Goal: Task Accomplishment & Management: Manage account settings

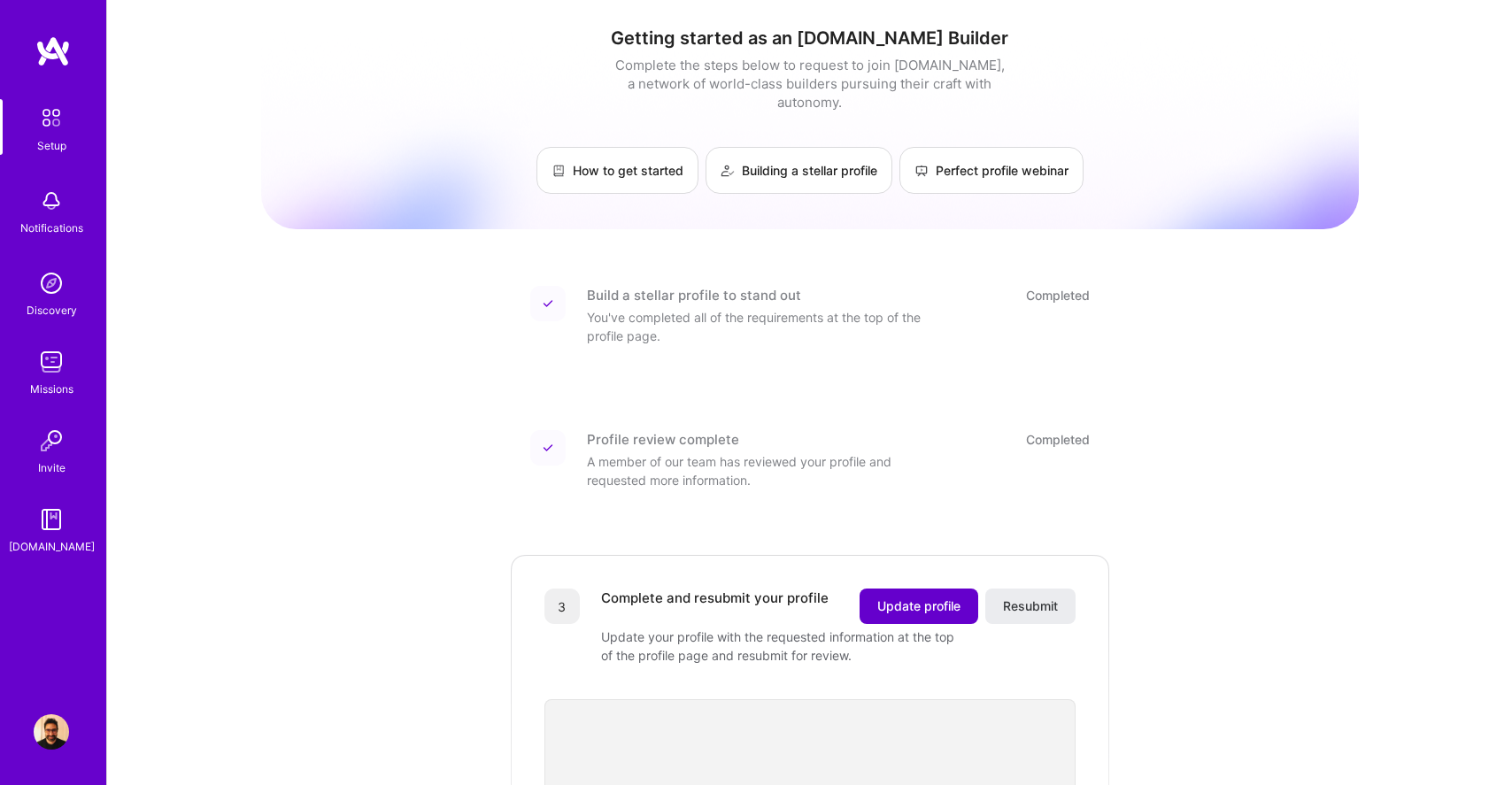
click at [889, 589] on button "Update profile" at bounding box center [919, 606] width 119 height 36
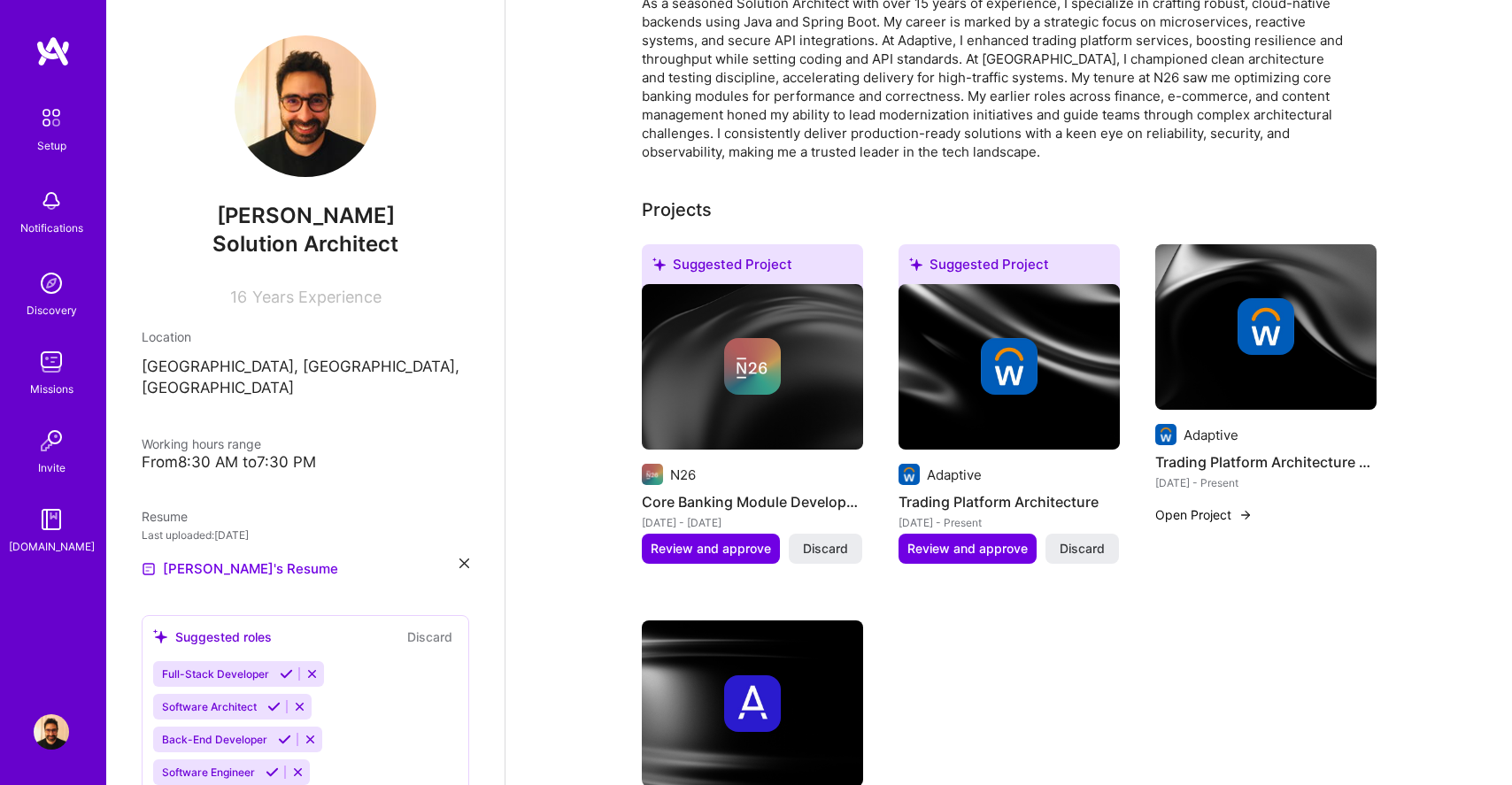
scroll to position [496, 0]
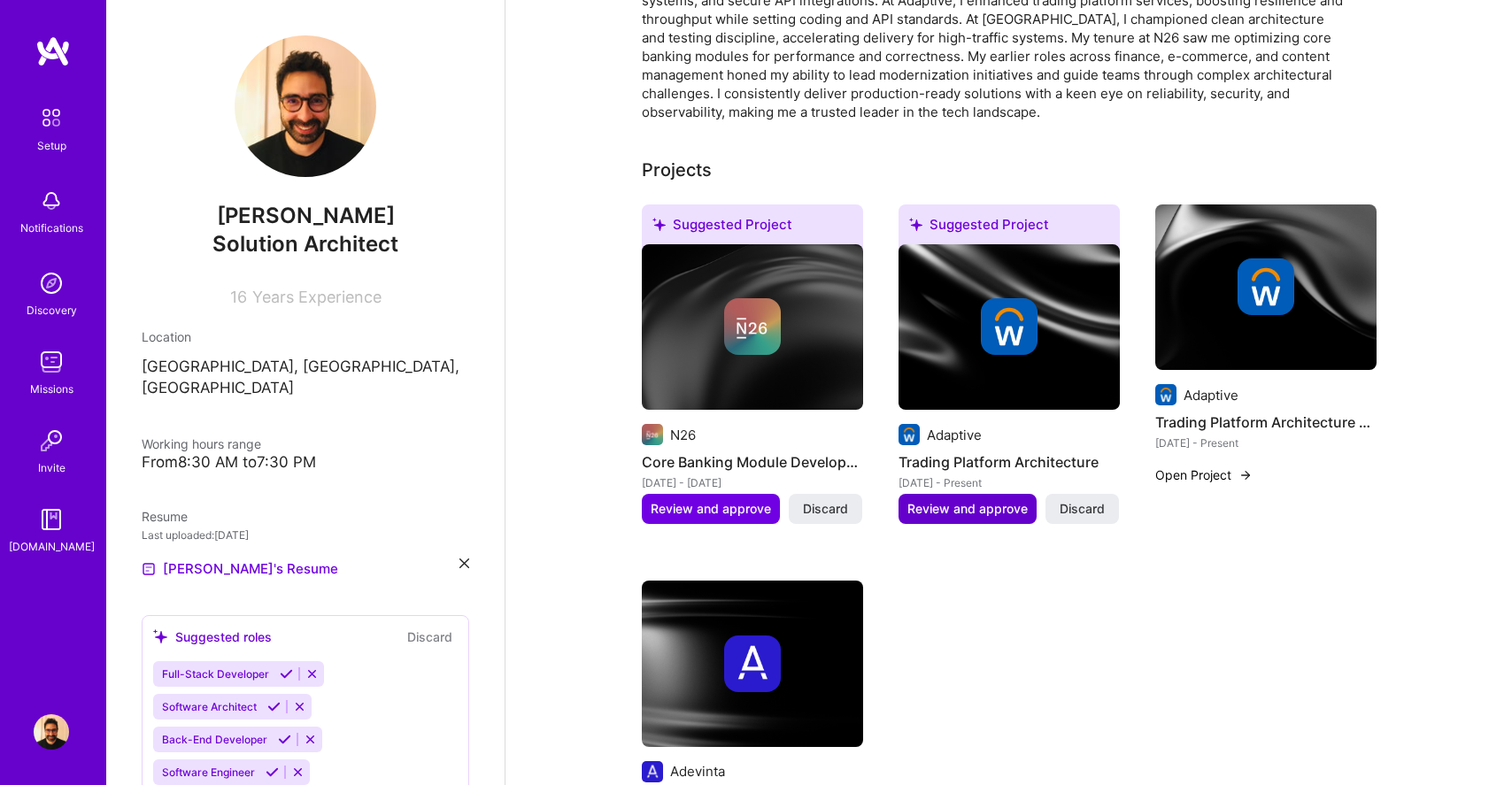
click at [966, 512] on span "Review and approve" at bounding box center [967, 509] width 120 height 17
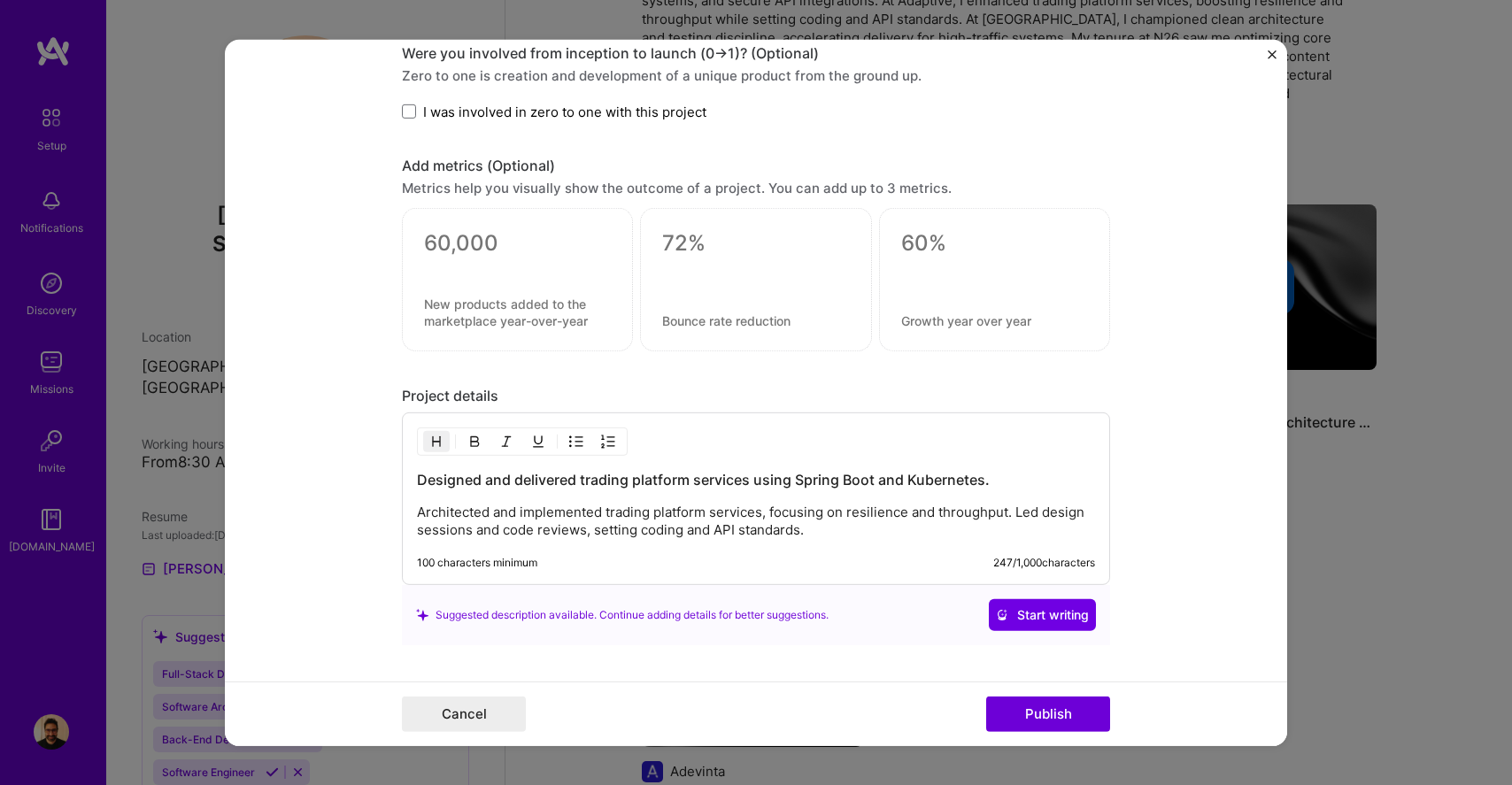
scroll to position [1476, 0]
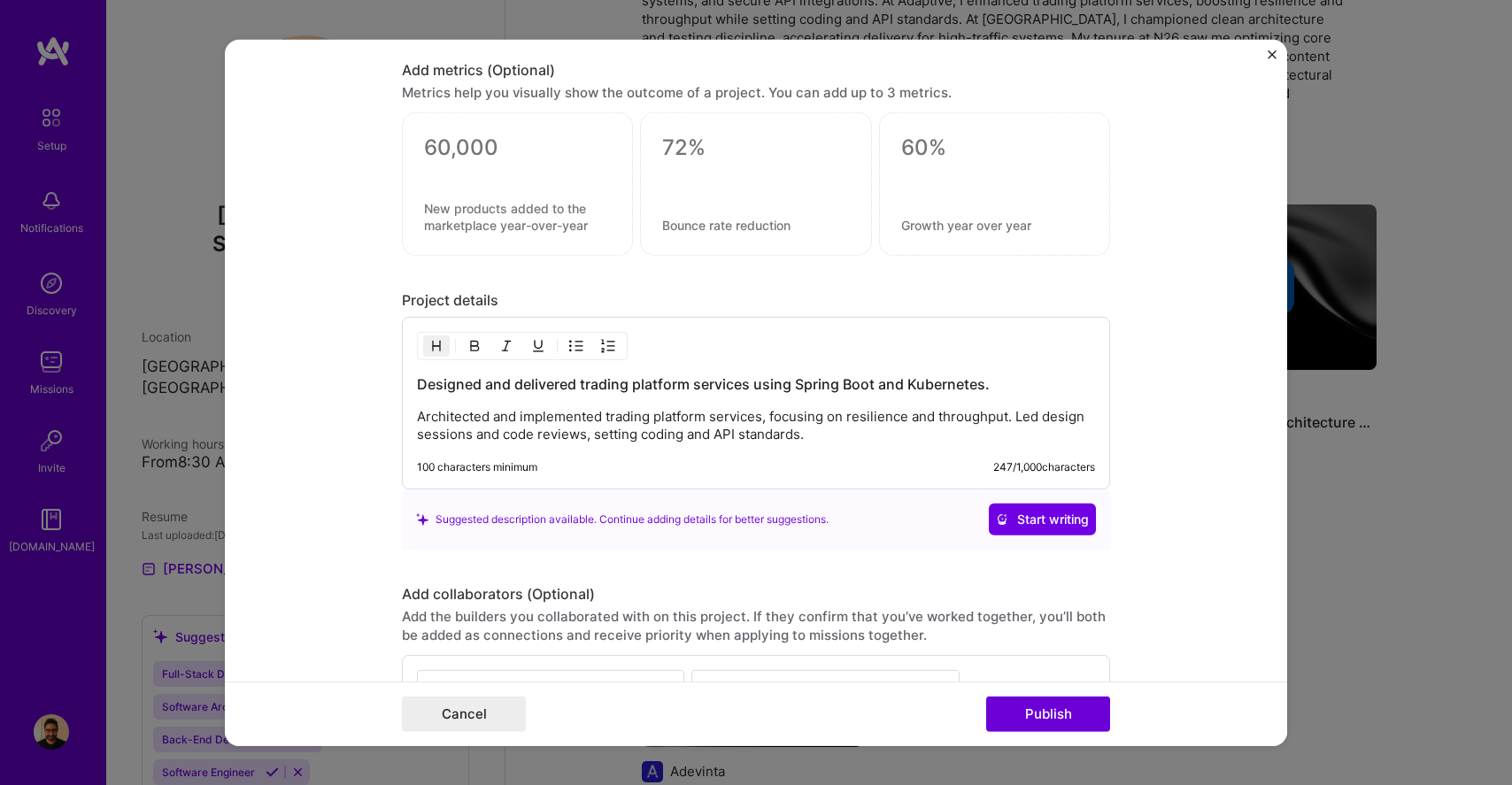
click at [623, 461] on div "100 characters minimum 247 / 1,000 characters" at bounding box center [756, 467] width 678 height 15
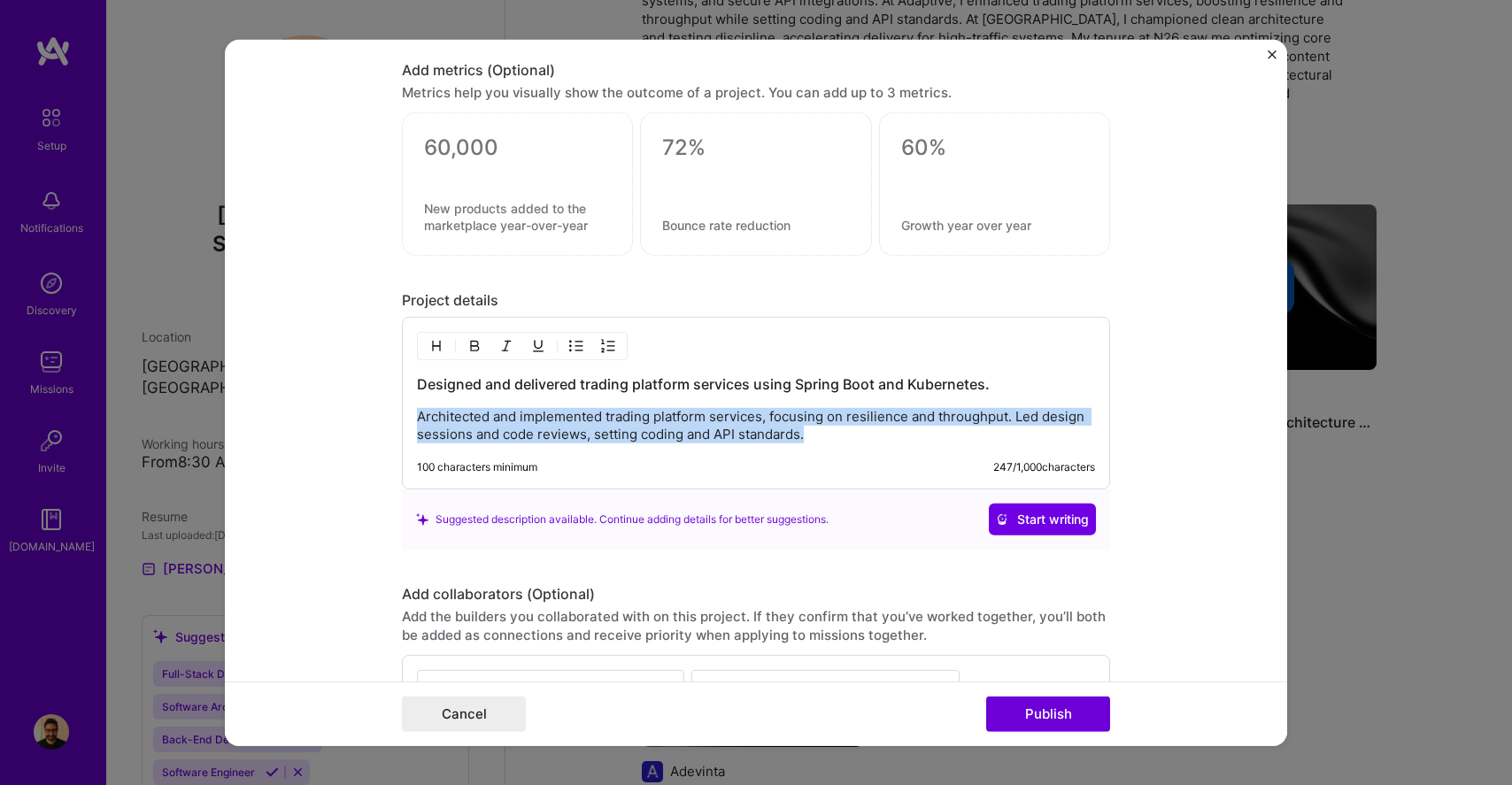
drag, startPoint x: 826, startPoint y: 437, endPoint x: 401, endPoint y: 408, distance: 426.0
click at [401, 408] on form "Editing suggested project This project is suggested based on your LinkedIn, res…" at bounding box center [755, 392] width 1062 height 707
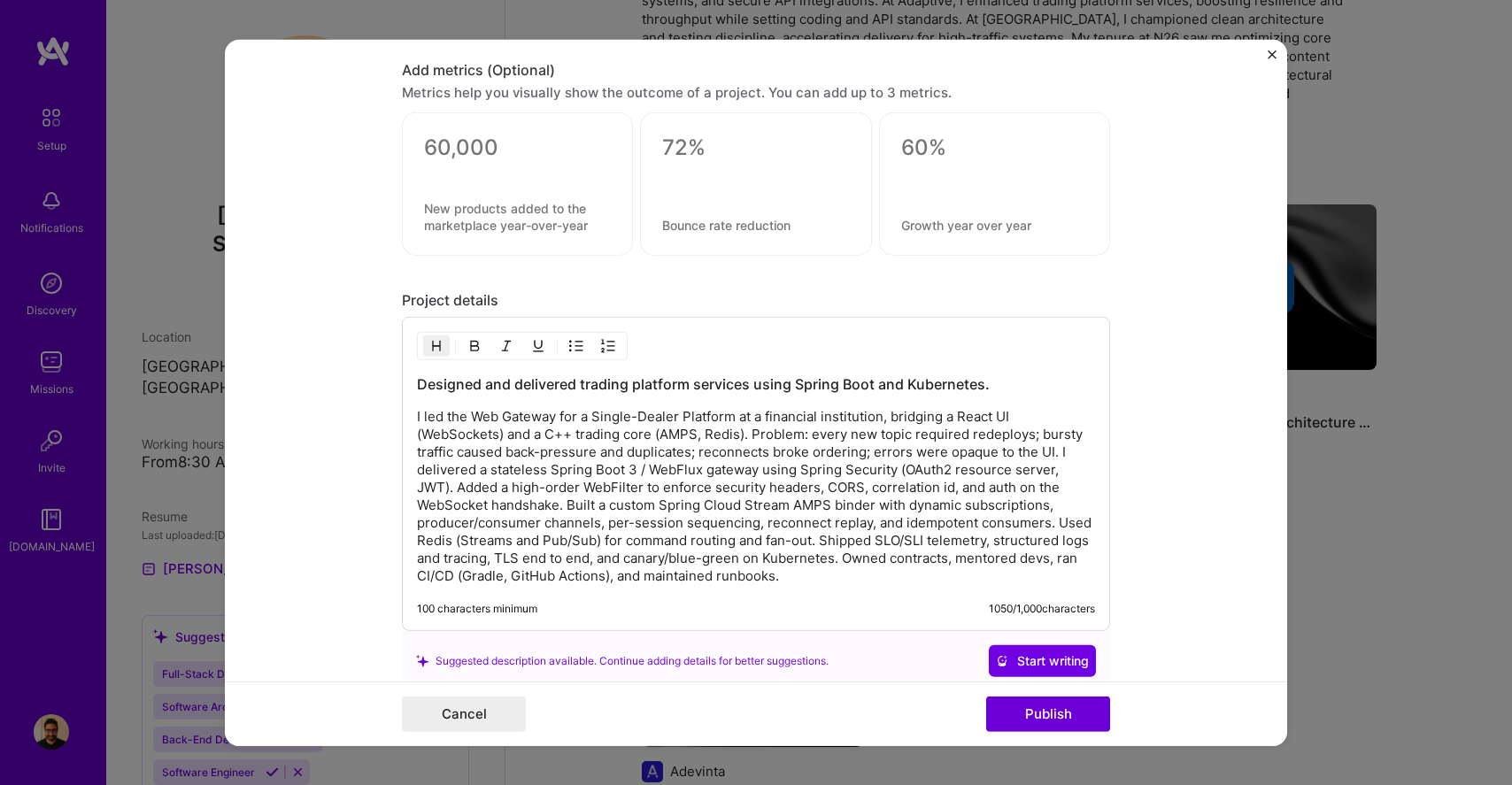
click at [924, 387] on h3 "Designed and delivered trading platform services using Spring Boot and Kubernet…" at bounding box center [756, 384] width 678 height 19
drag, startPoint x: 744, startPoint y: 386, endPoint x: 755, endPoint y: 387, distance: 11.0
click at [755, 387] on h3 "Designed and delivered trading platform services using Spring Boot." at bounding box center [756, 384] width 678 height 19
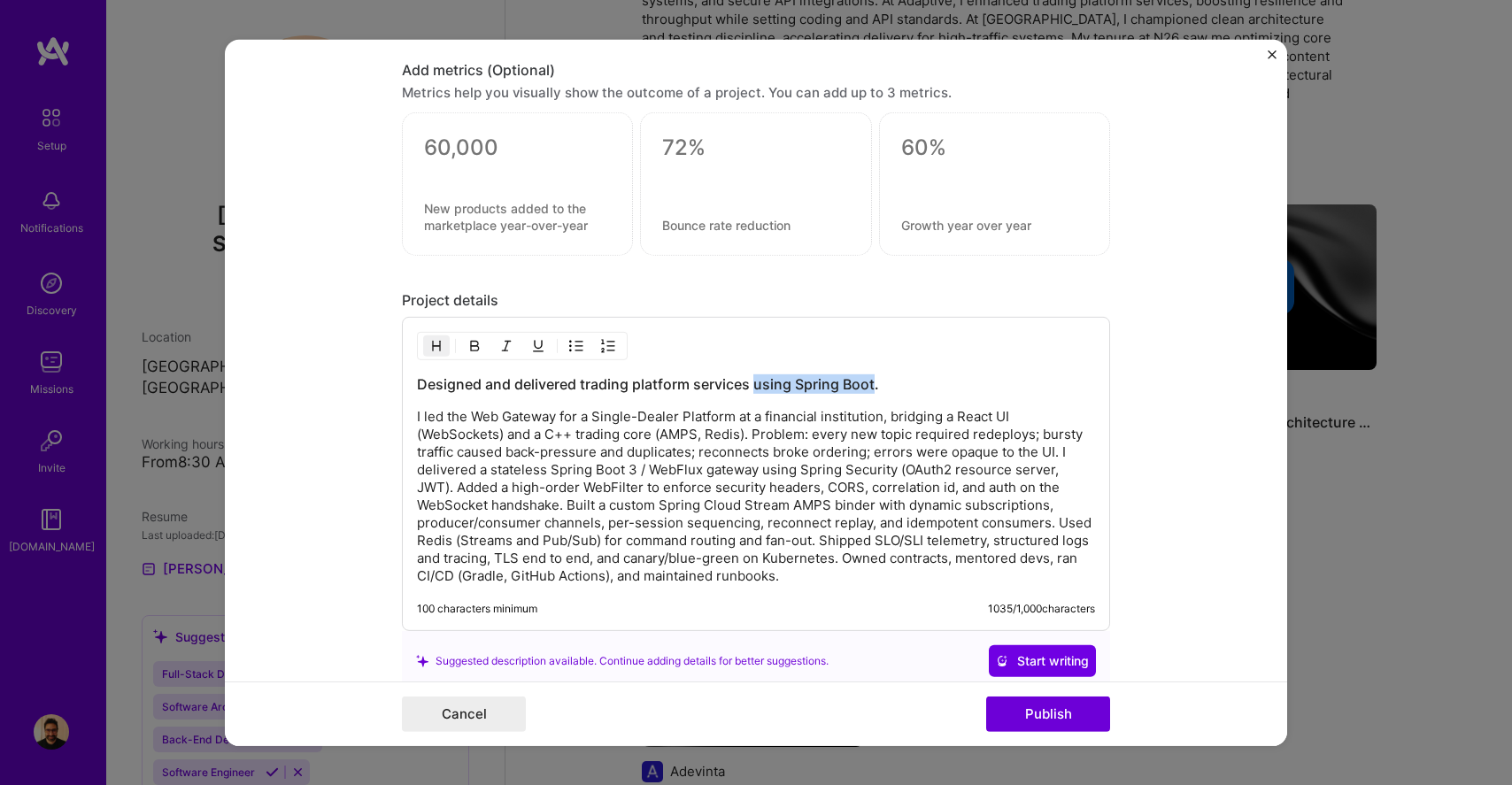
drag, startPoint x: 755, startPoint y: 387, endPoint x: 852, endPoint y: 385, distance: 97.0
click at [852, 385] on h3 "Designed and delivered trading platform services using Spring Boot." at bounding box center [756, 384] width 678 height 19
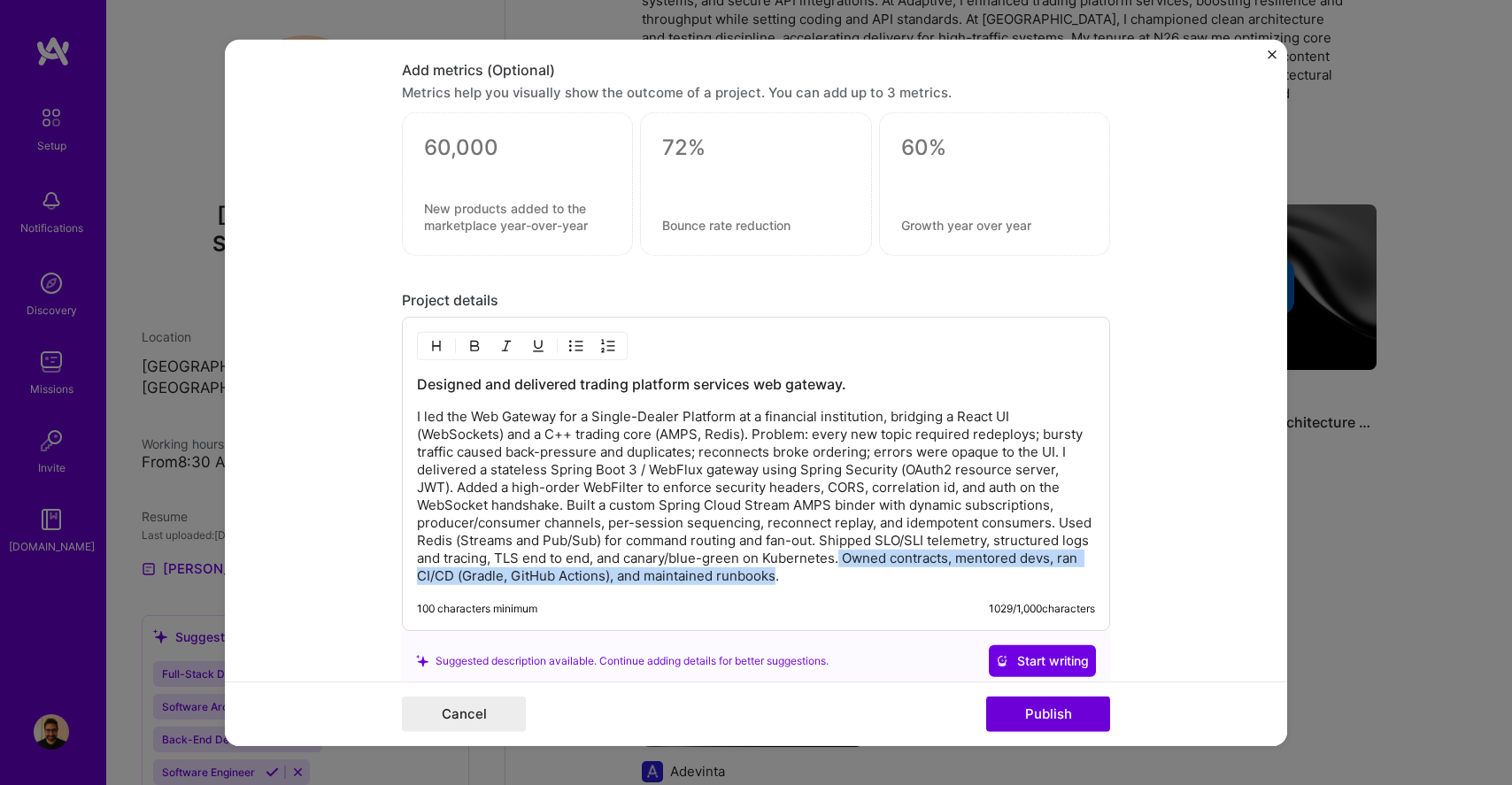
drag, startPoint x: 779, startPoint y: 580, endPoint x: 841, endPoint y: 564, distance: 64.0
click at [841, 564] on p "I led the Web Gateway for a Single-Dealer Platform at a financial institution, …" at bounding box center [756, 496] width 678 height 177
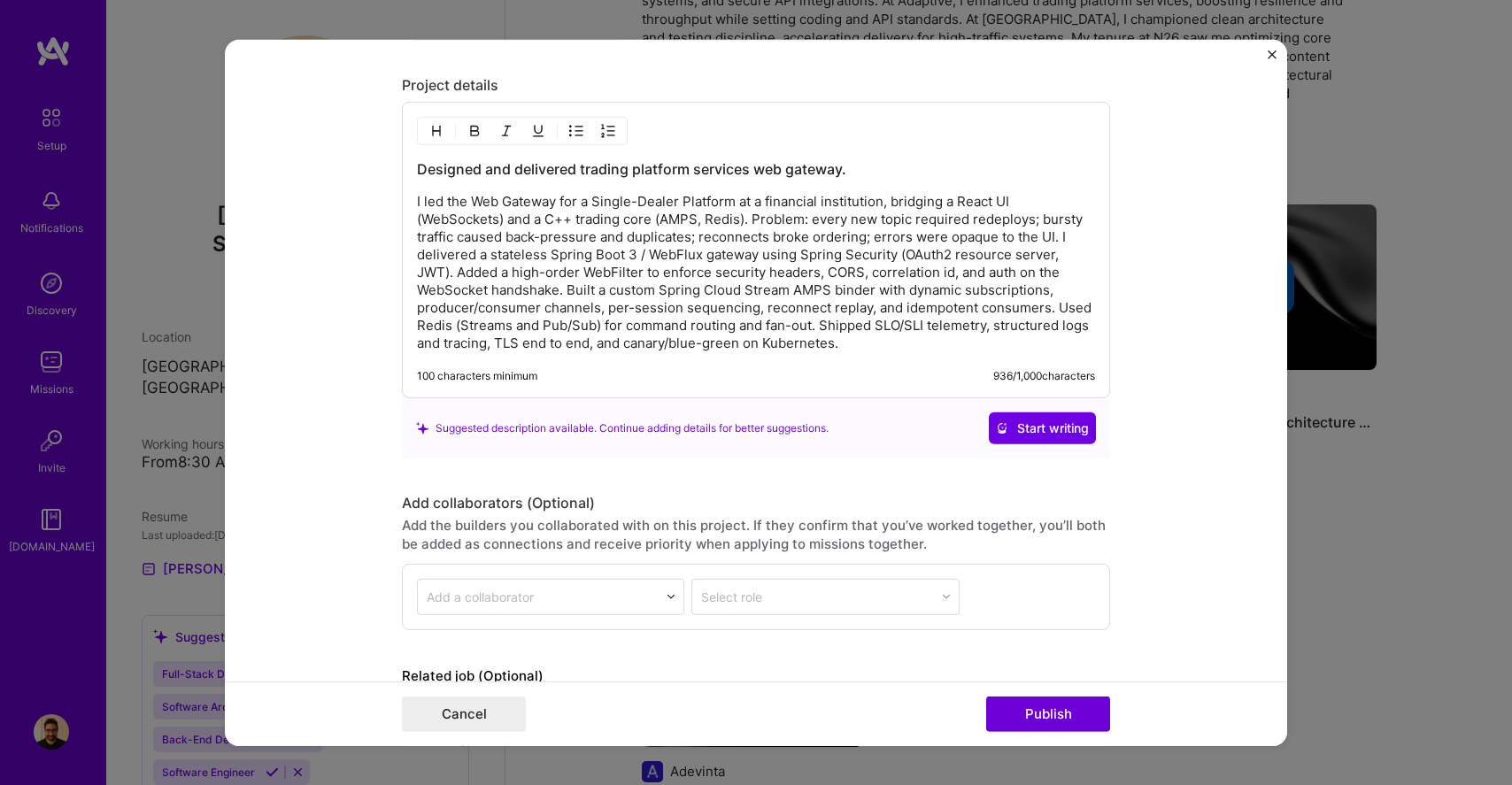
scroll to position [1800, 0]
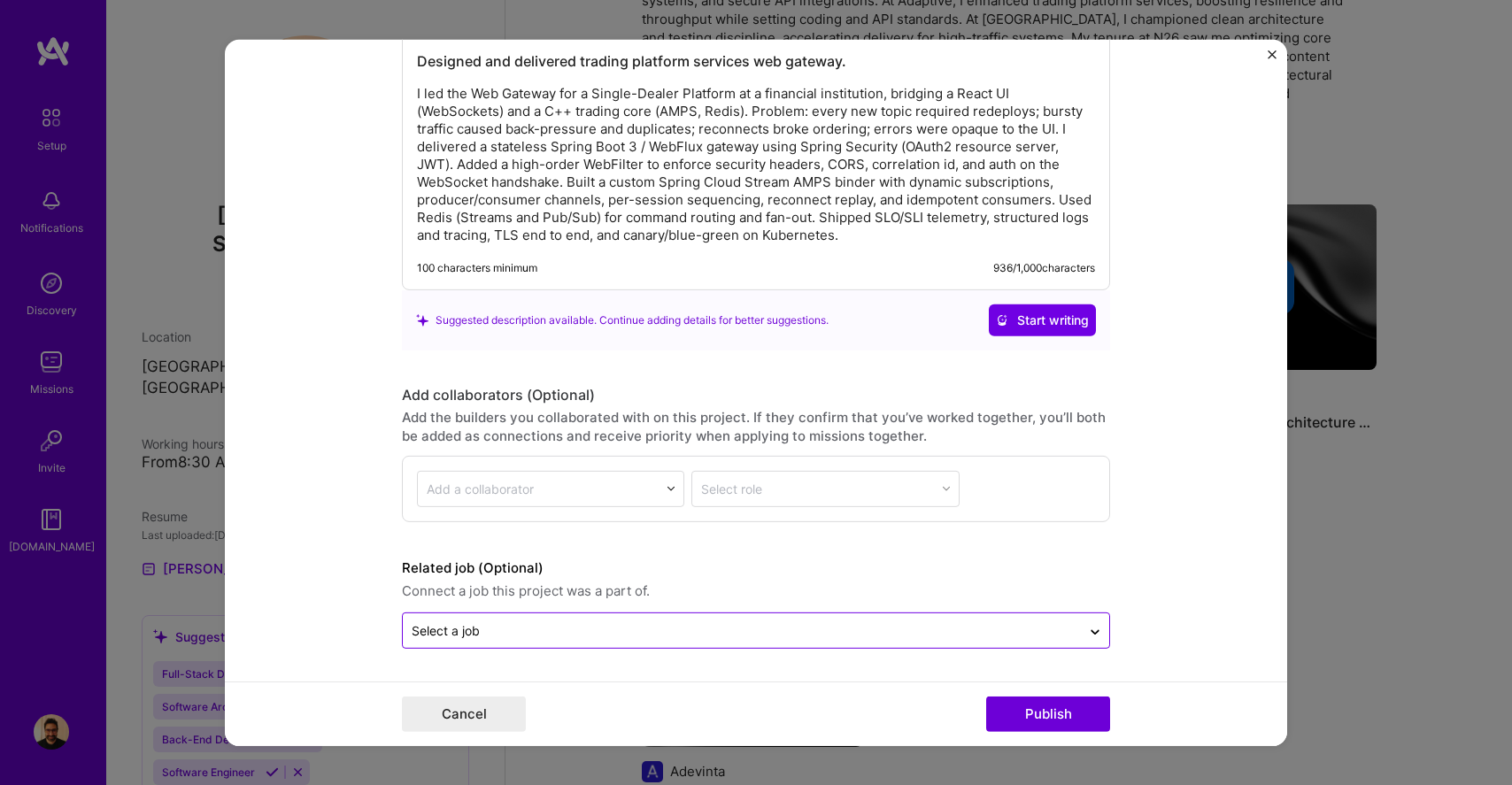
click at [723, 638] on input "text" at bounding box center [741, 630] width 660 height 18
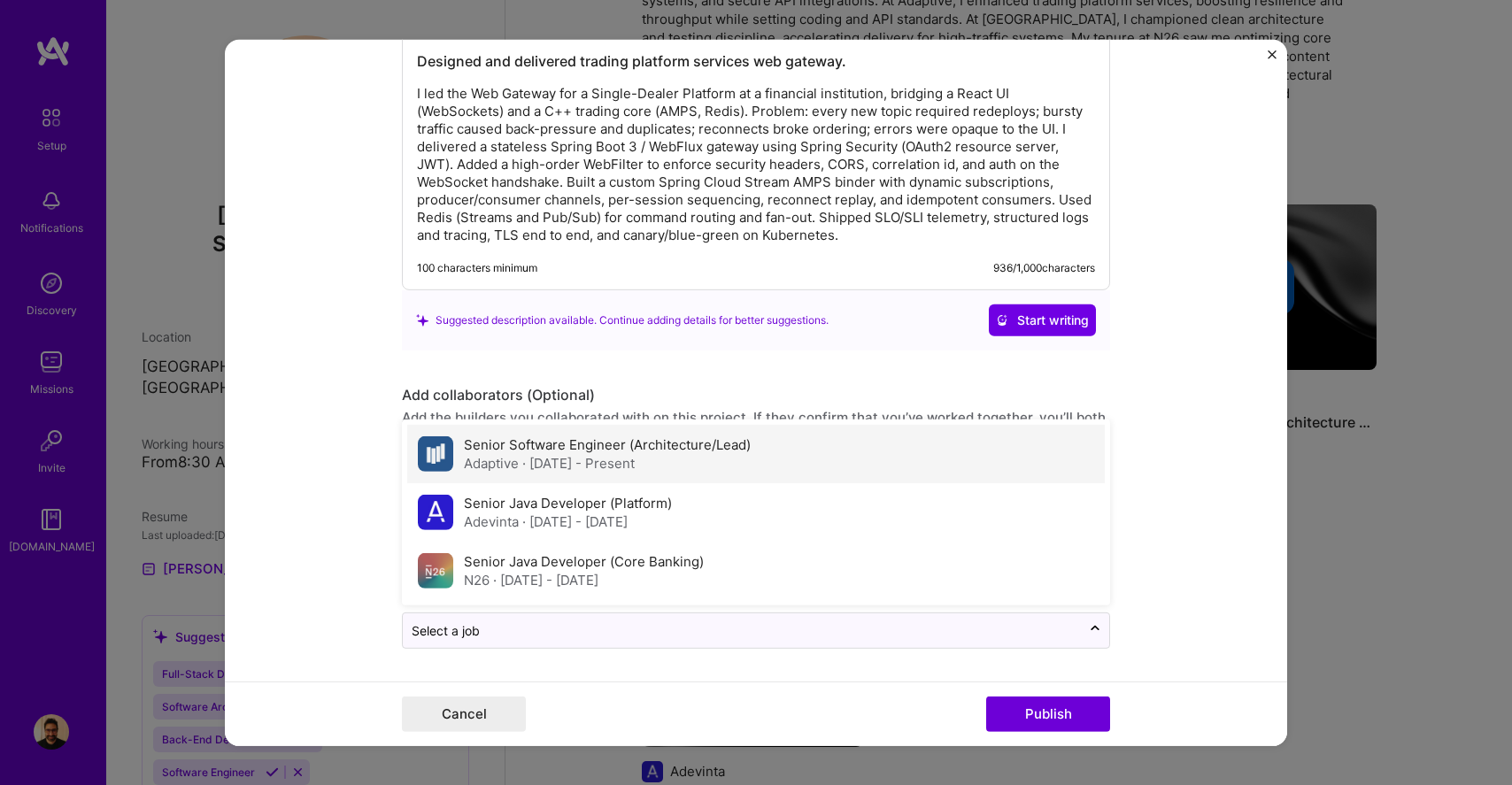
click at [588, 471] on div "Adaptive · [DATE] - Present" at bounding box center [607, 463] width 287 height 18
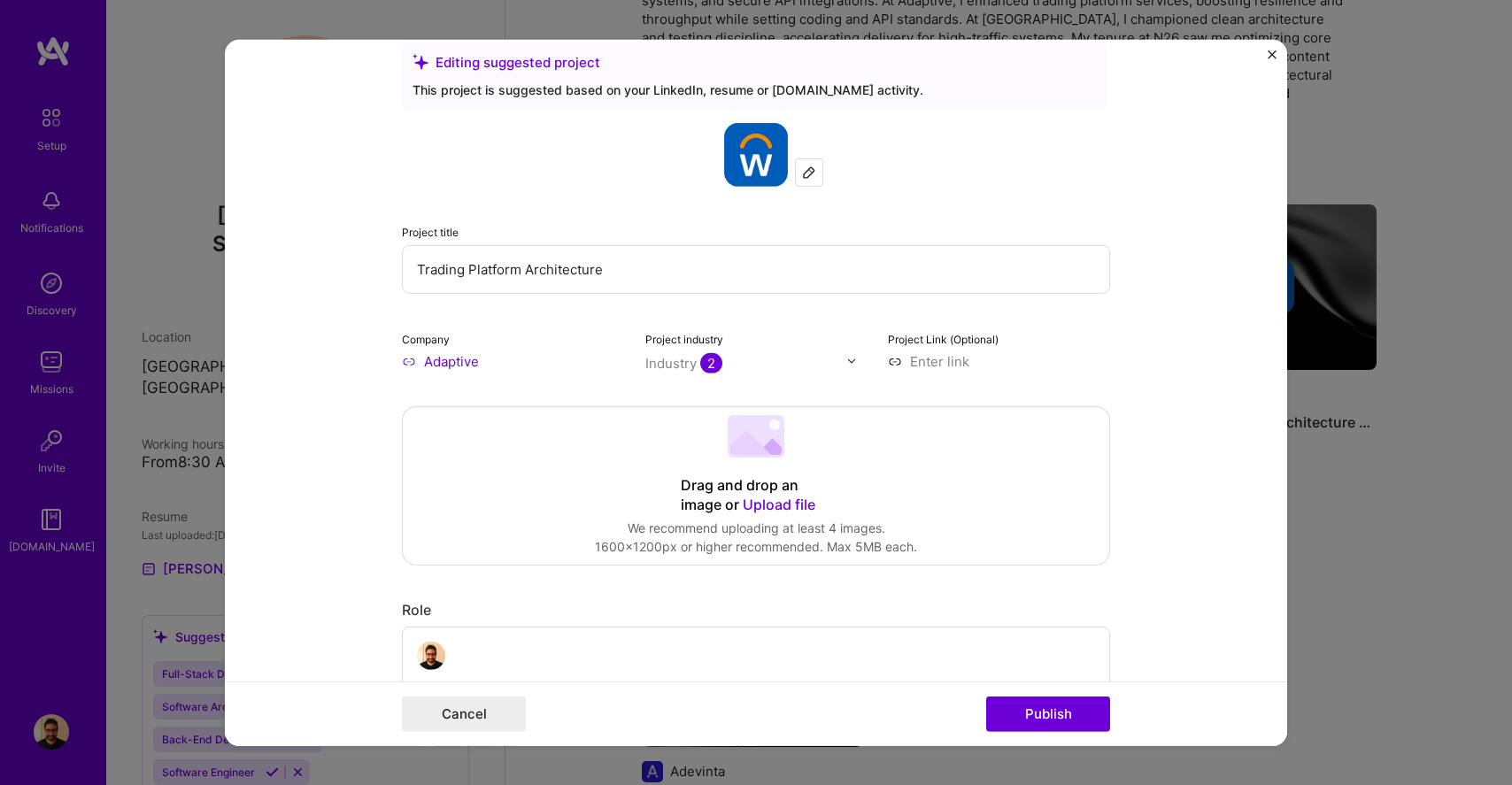
scroll to position [0, 0]
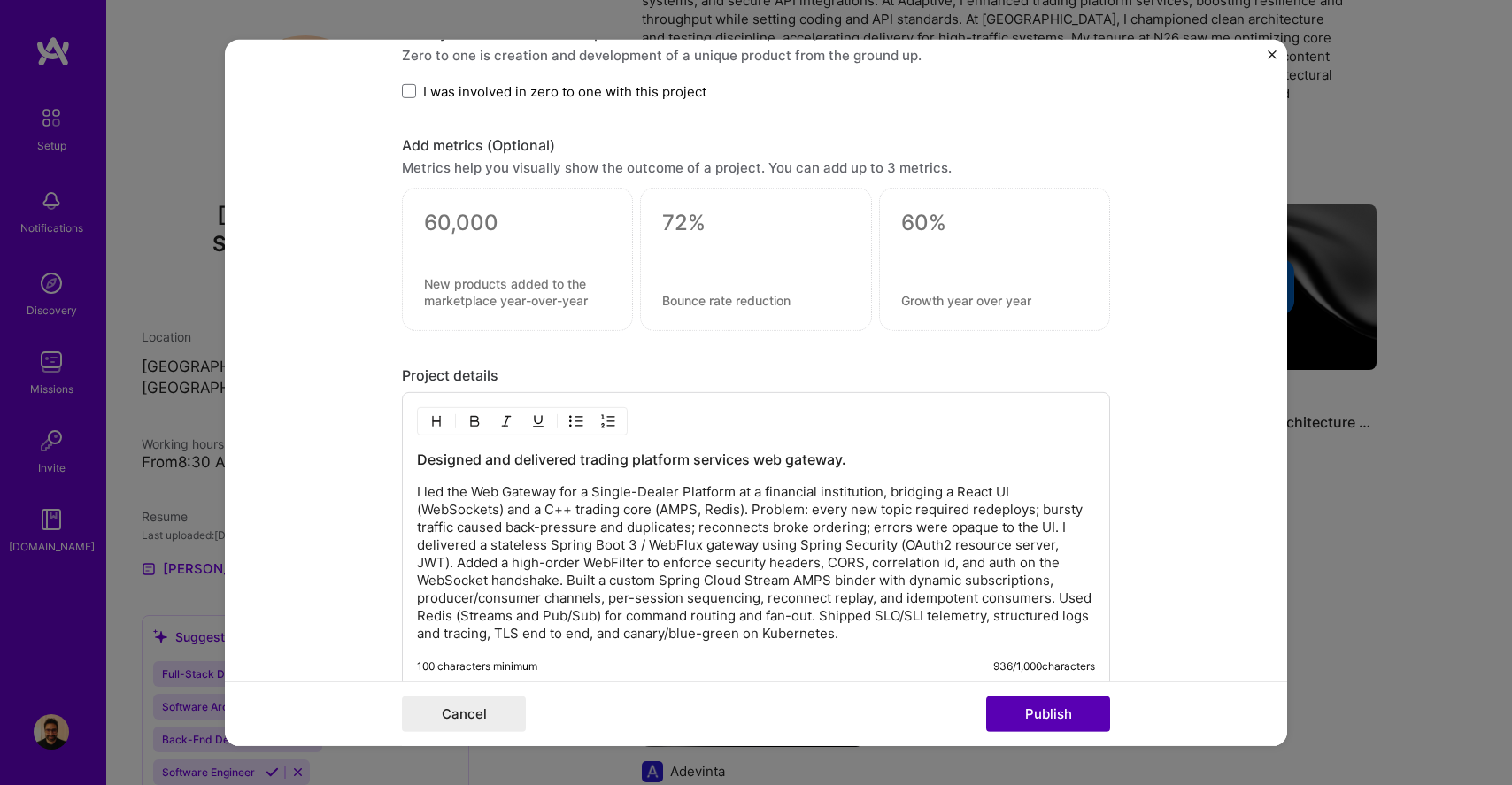
click at [1025, 713] on button "Publish" at bounding box center [1048, 714] width 124 height 36
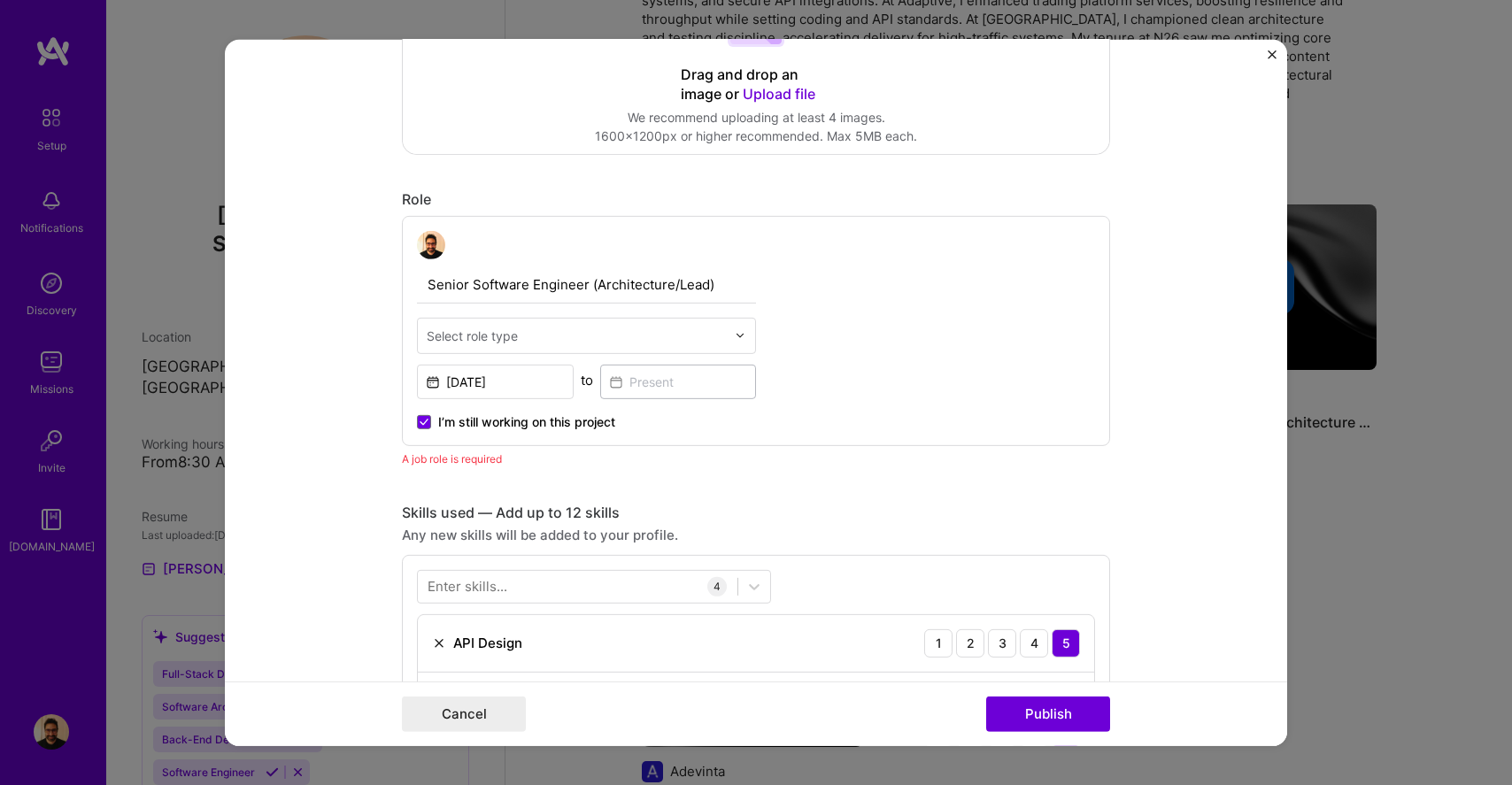
scroll to position [417, 0]
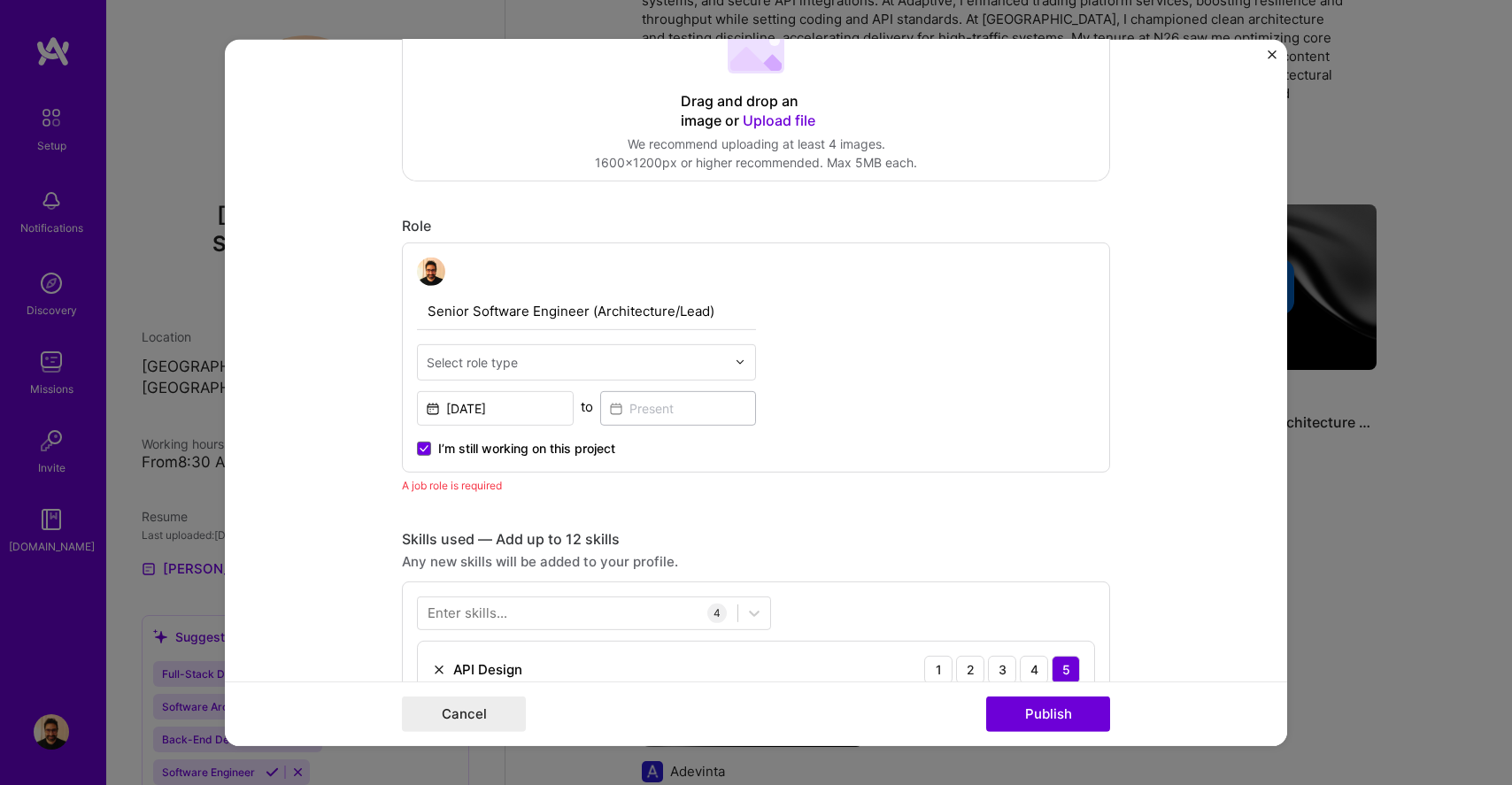
click at [583, 365] on input "text" at bounding box center [576, 361] width 299 height 18
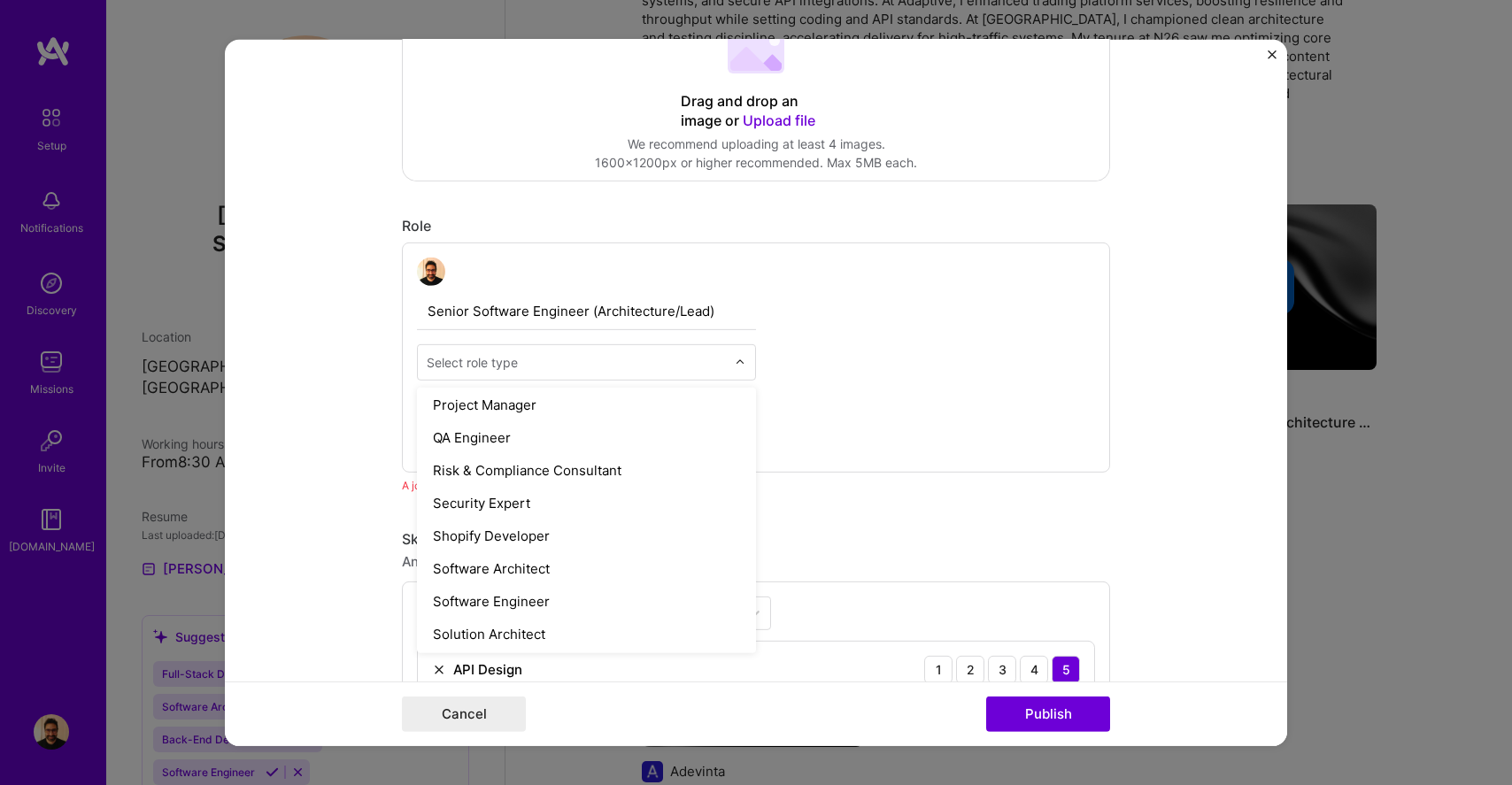
scroll to position [1783, 0]
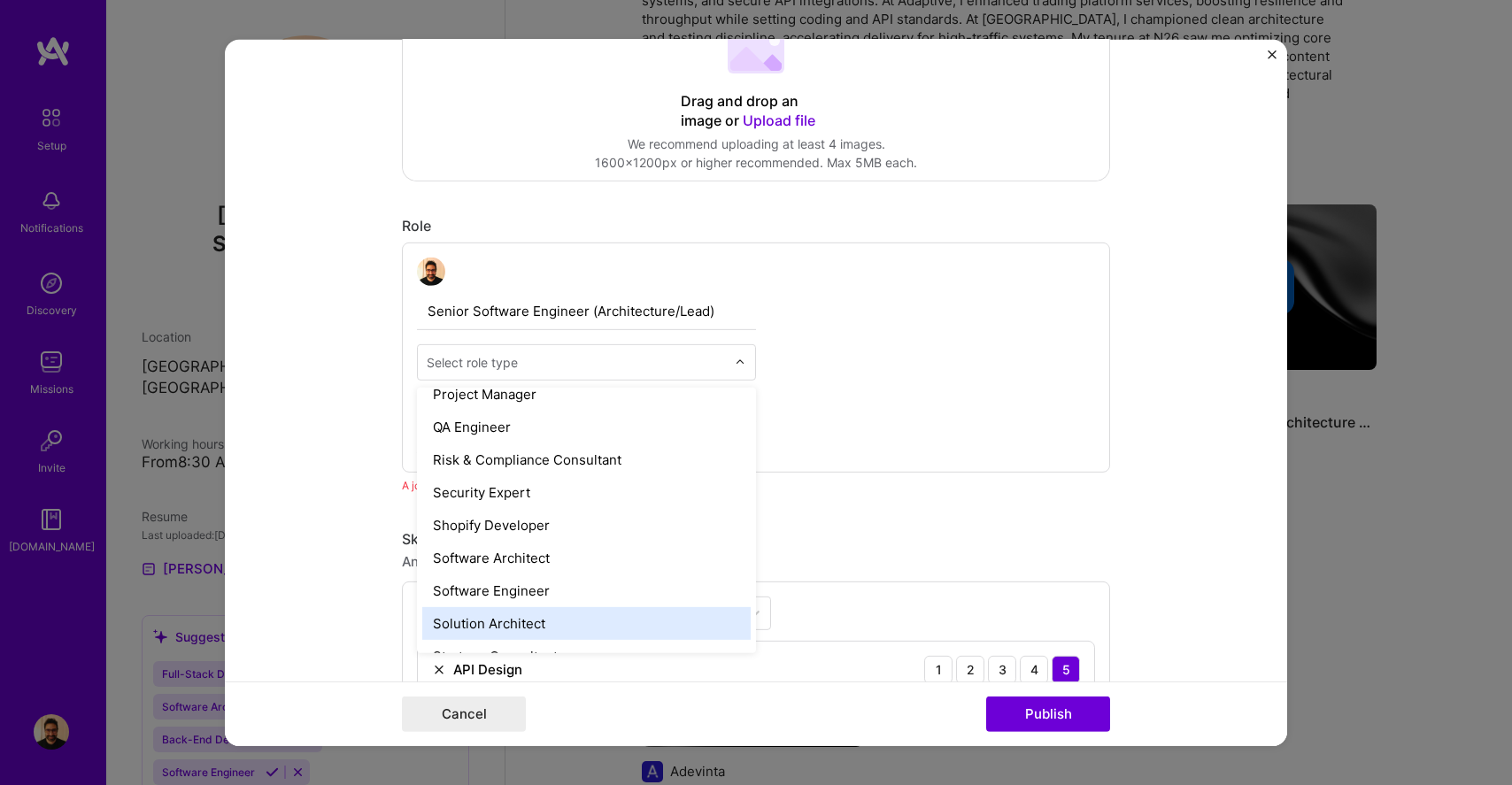
click at [543, 620] on div "Solution Architect" at bounding box center [586, 622] width 328 height 33
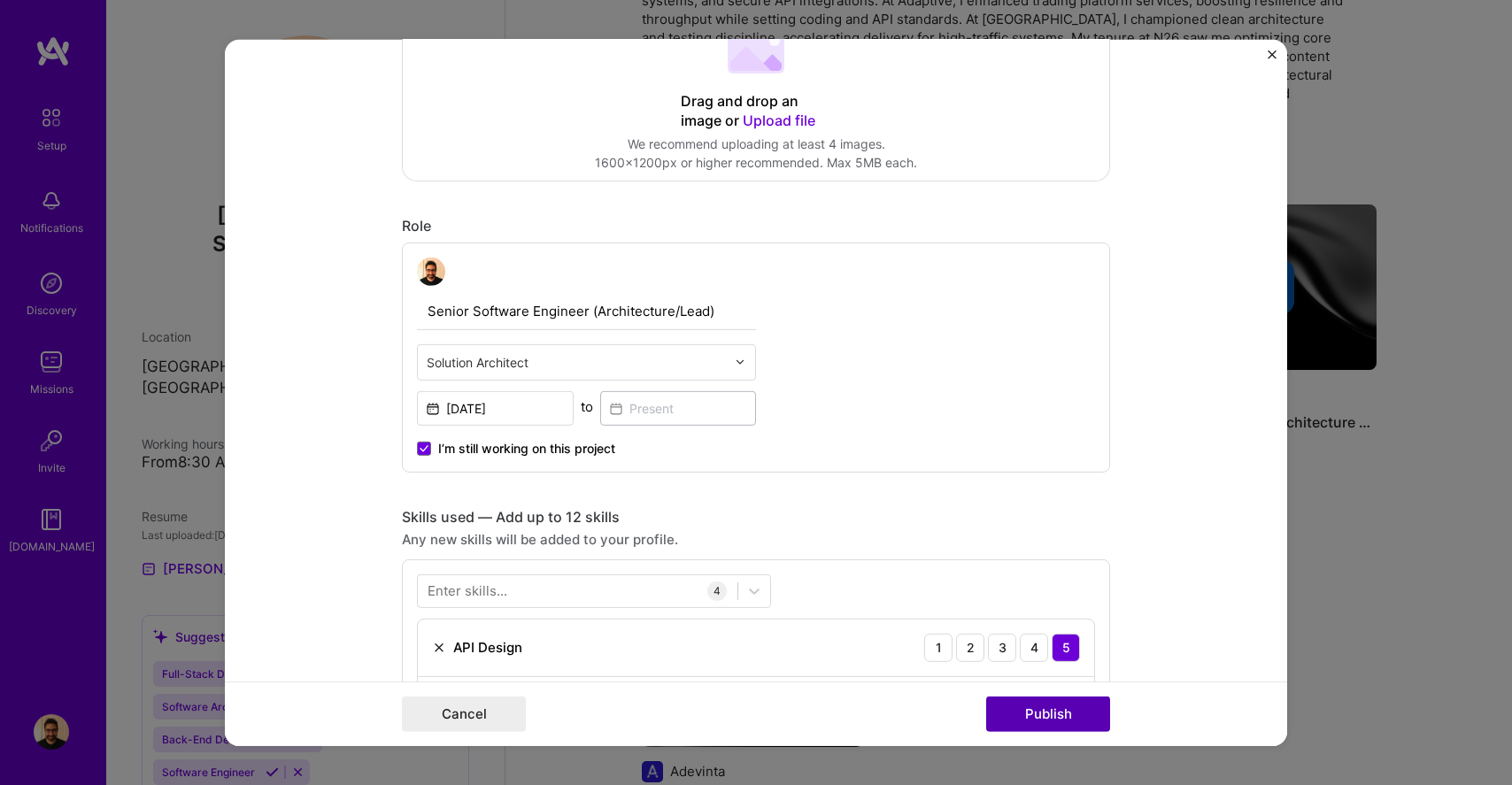
click at [1037, 708] on button "Publish" at bounding box center [1048, 714] width 124 height 36
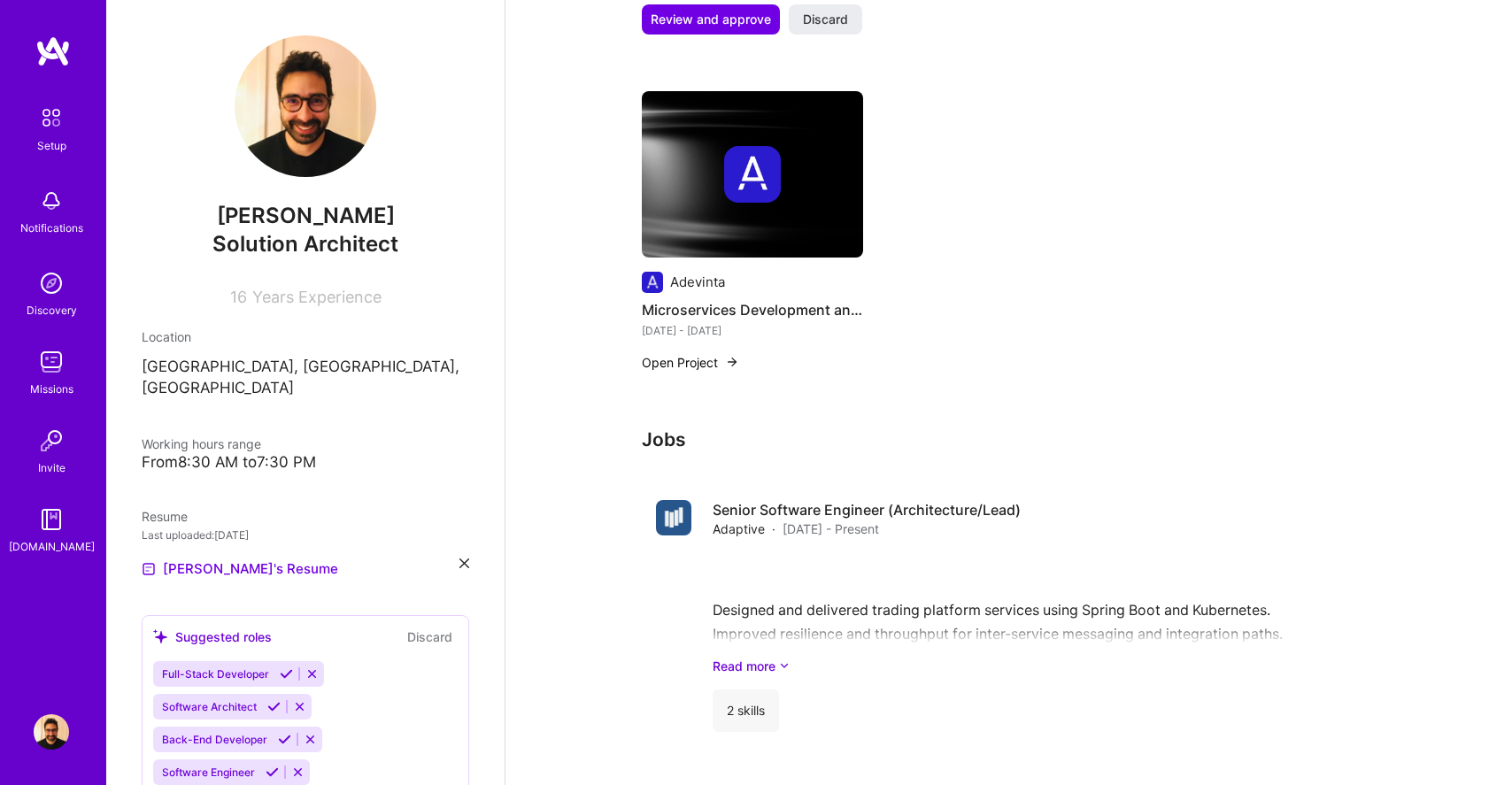
scroll to position [1730, 0]
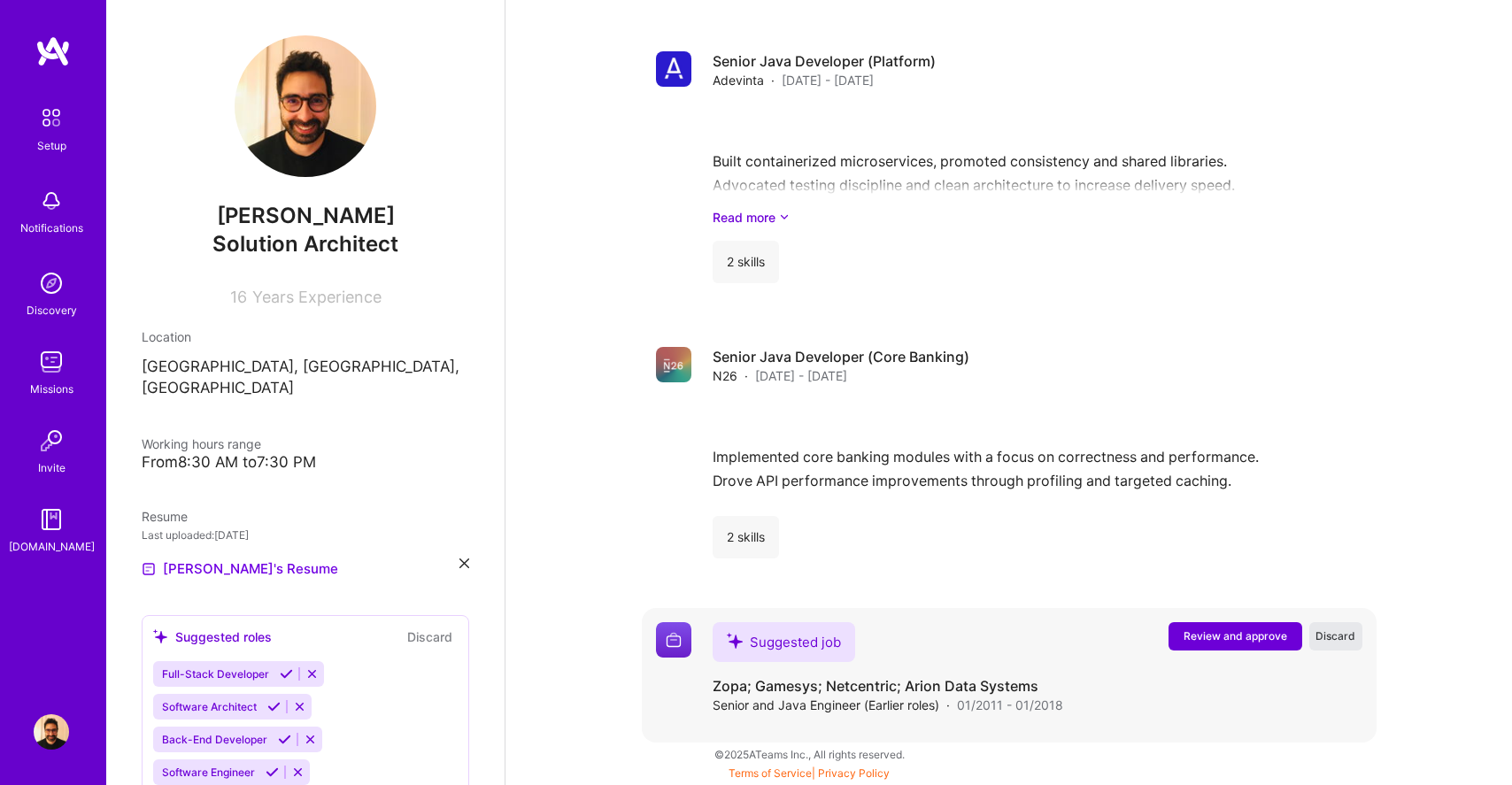
click at [1333, 629] on span "Discard" at bounding box center [1335, 636] width 40 height 15
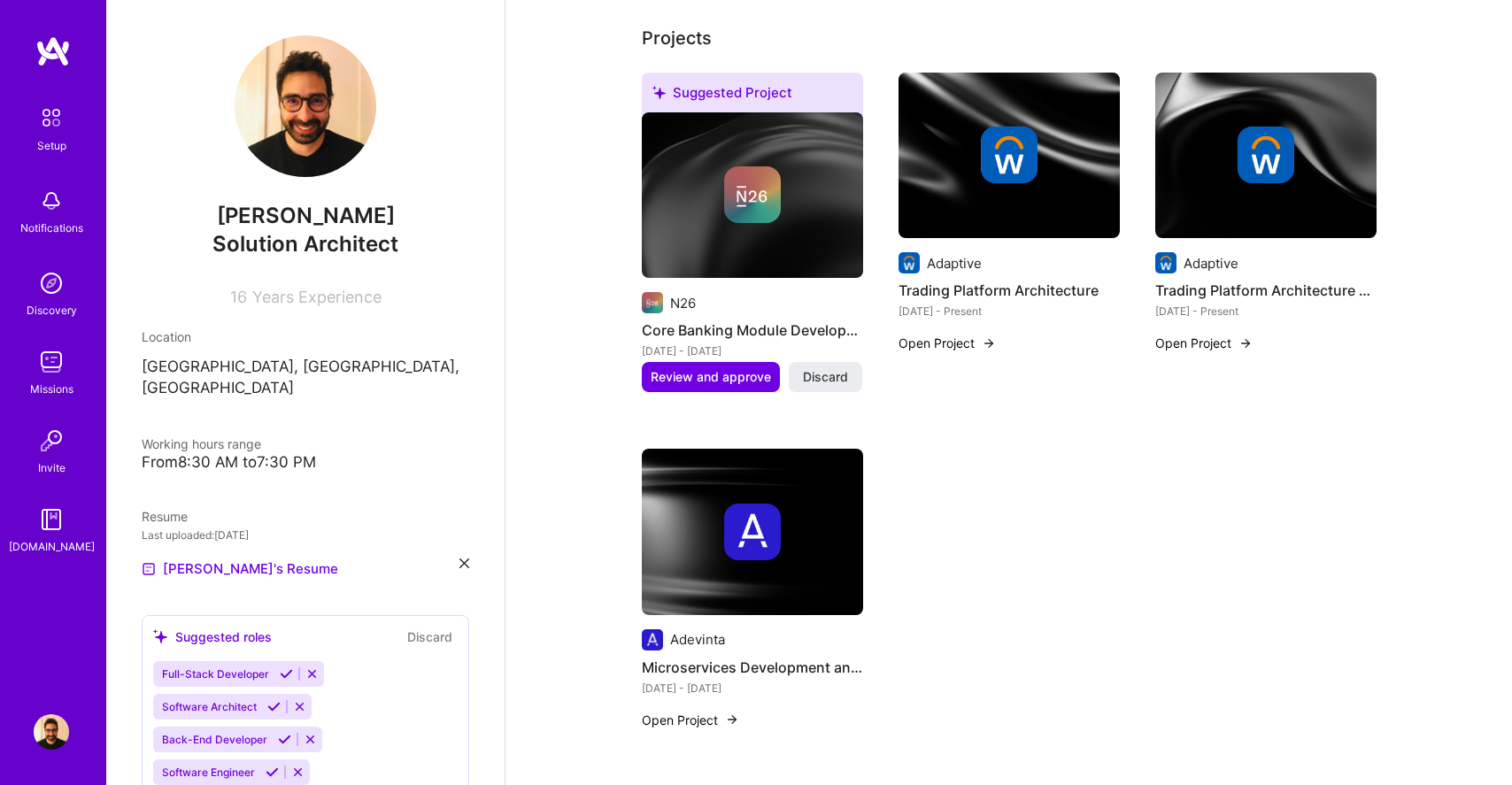
scroll to position [604, 0]
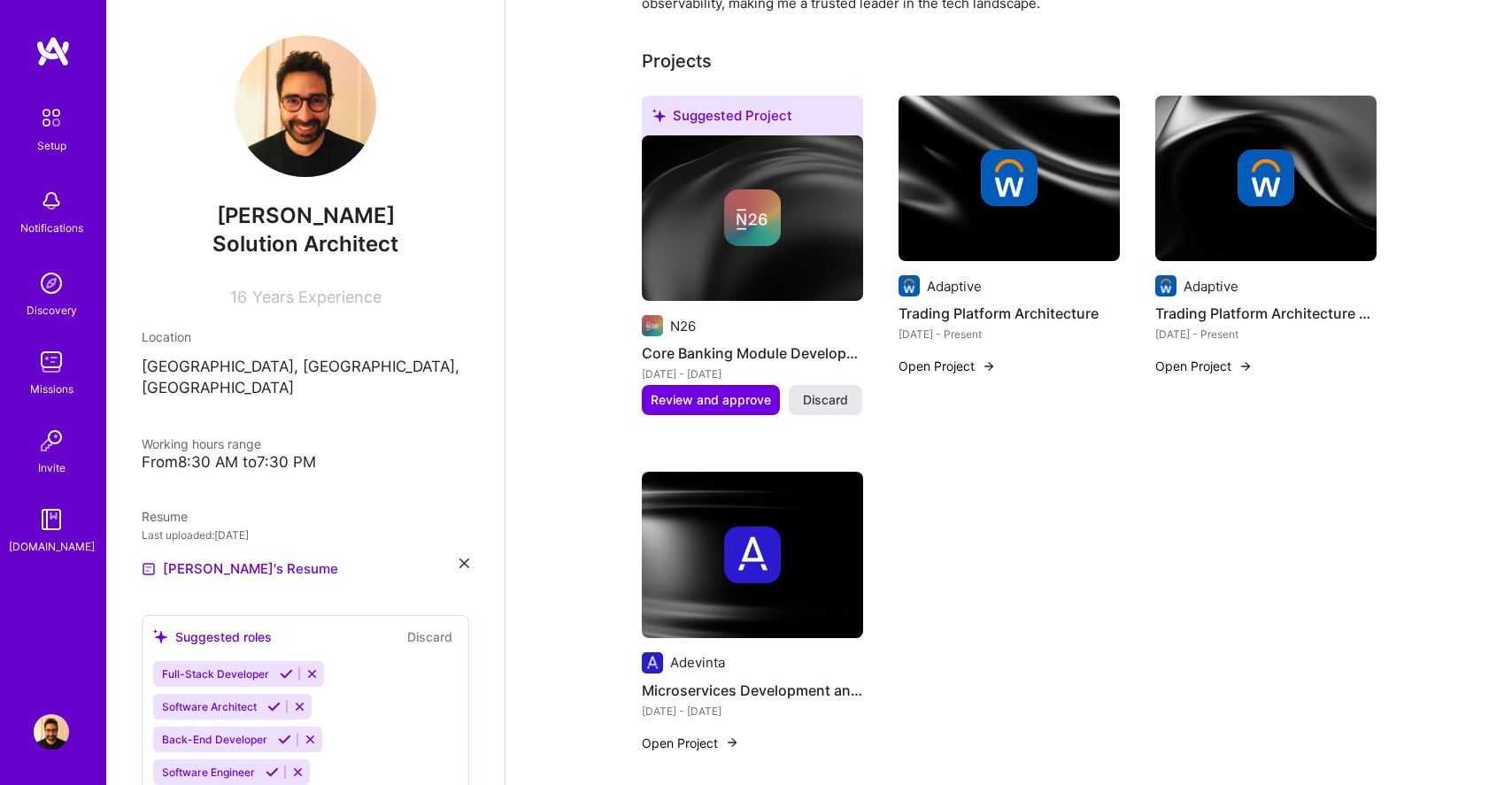
click at [821, 399] on span "Discard" at bounding box center [825, 400] width 45 height 17
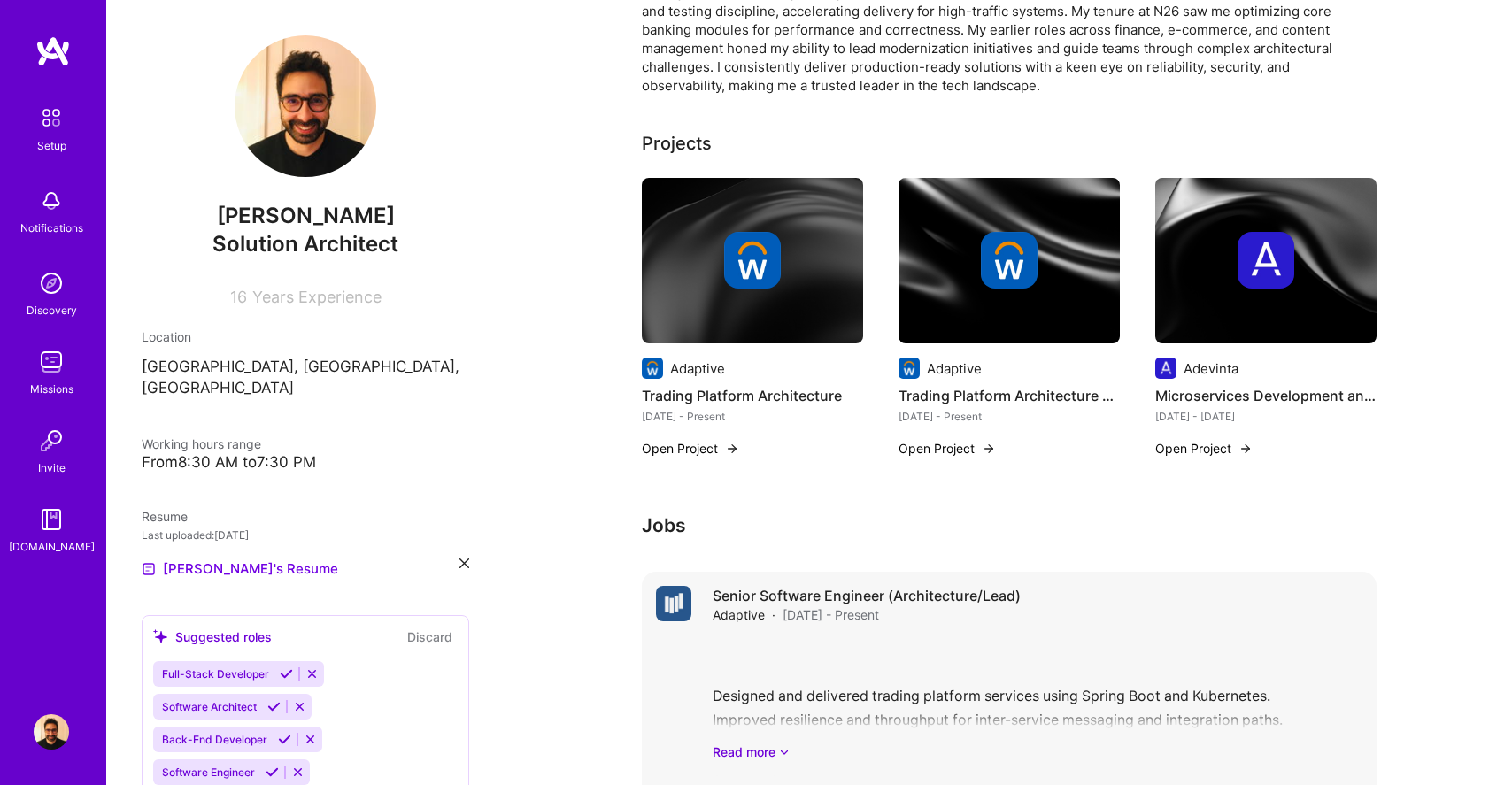
scroll to position [0, 0]
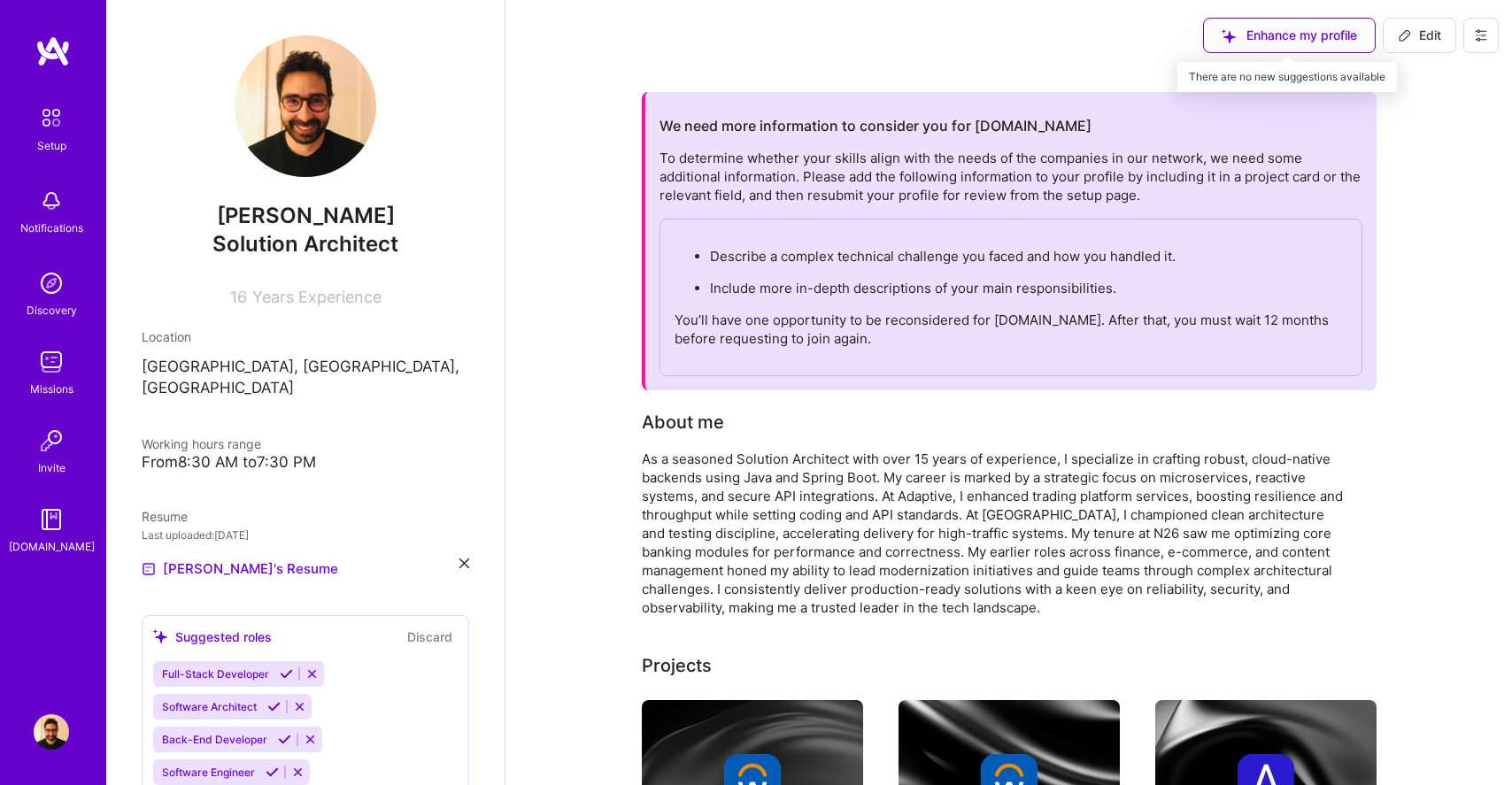
click at [1262, 40] on div "Enhance my profile" at bounding box center [1289, 35] width 172 height 36
click at [50, 121] on img at bounding box center [51, 117] width 37 height 37
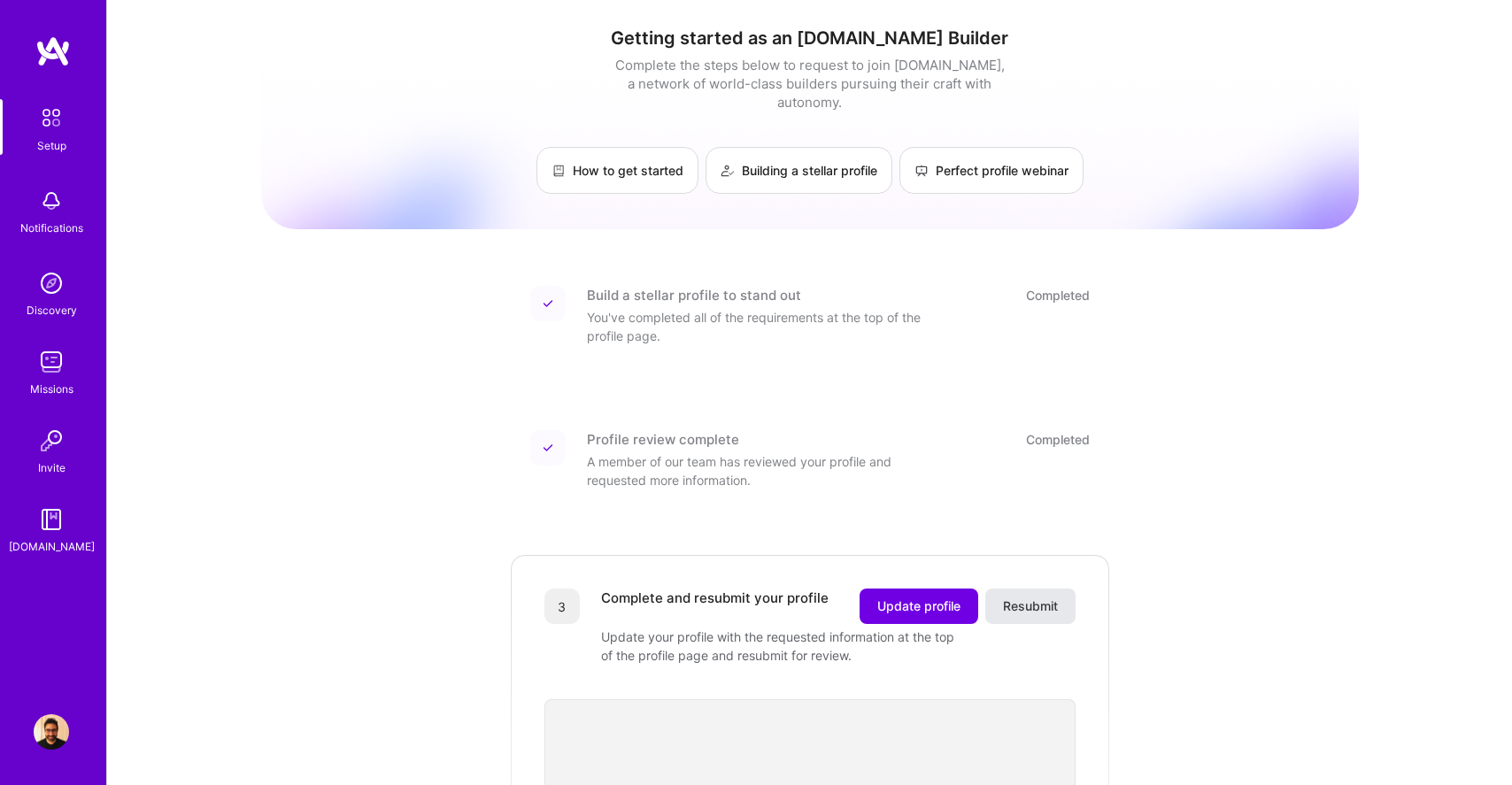
click at [1033, 597] on span "Resubmit" at bounding box center [1030, 606] width 55 height 17
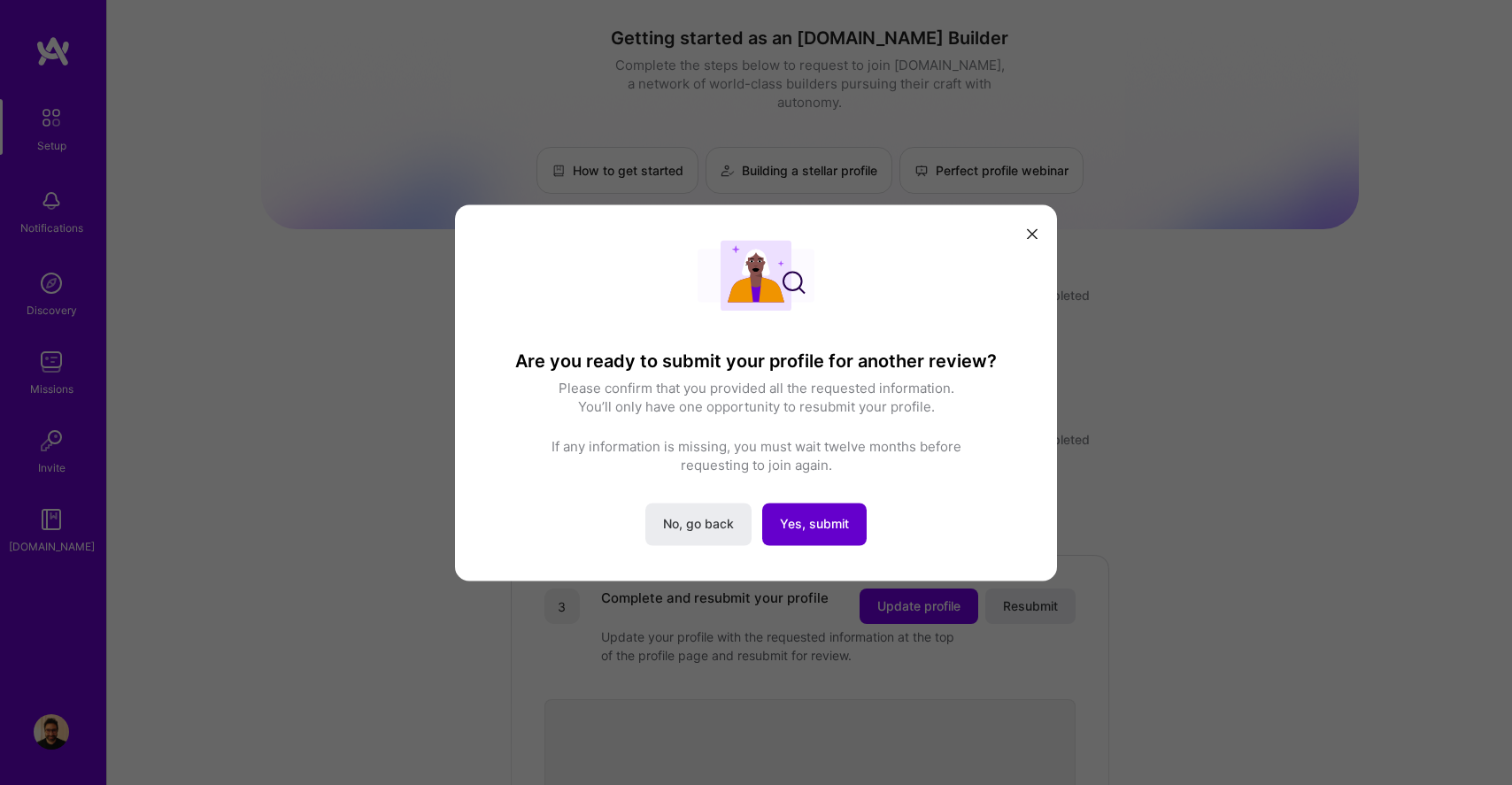
click at [808, 529] on span "Yes, submit" at bounding box center [813, 524] width 69 height 17
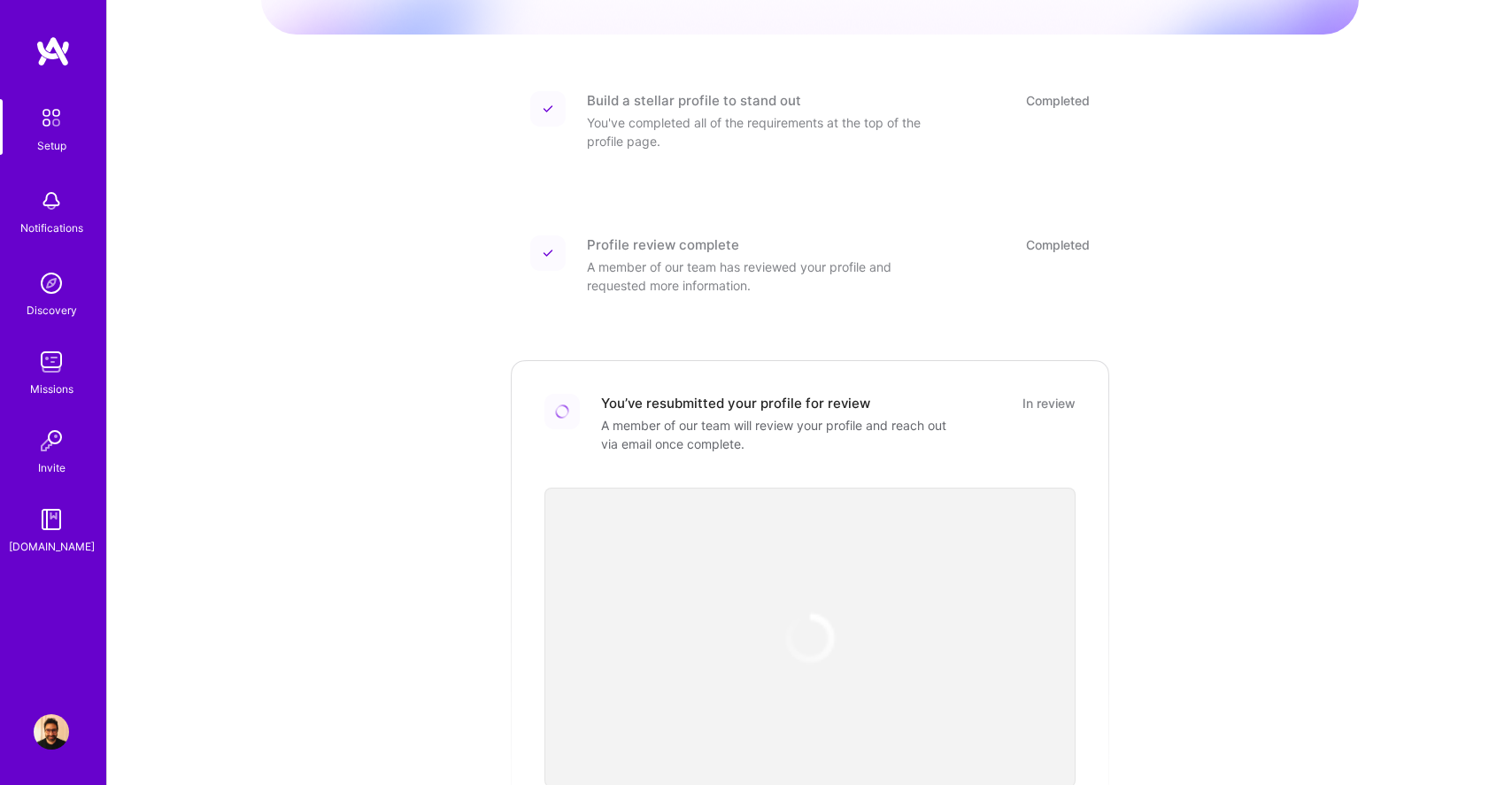
scroll to position [233, 0]
